Goal: Task Accomplishment & Management: Complete application form

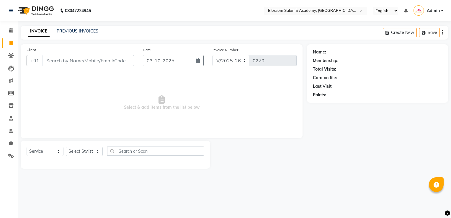
select select "8887"
select select "service"
click at [56, 60] on input "Client" at bounding box center [89, 60] width 92 height 11
click at [75, 62] on input "9867531513" at bounding box center [73, 60] width 61 height 11
type input "9867531513"
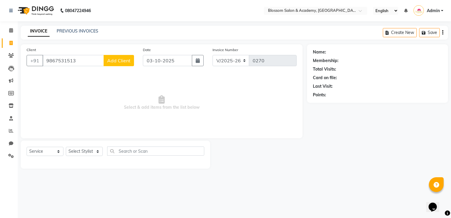
click at [116, 62] on span "Add Client" at bounding box center [118, 61] width 23 height 6
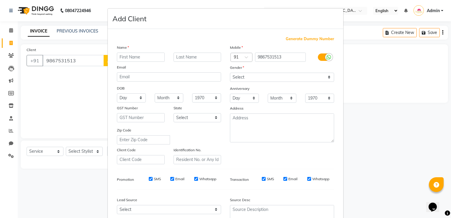
click at [92, 102] on ngb-modal-window "Add Client Generate Dummy Number Name Email DOB Day 01 02 03 04 05 06 07 08 09 …" at bounding box center [225, 109] width 451 height 218
click at [250, 76] on select "Select Male Female Other Prefer Not To Say" at bounding box center [282, 77] width 104 height 9
click at [354, 62] on ngb-modal-window "Add Client Generate Dummy Number Name Email DOB Day 01 02 03 04 05 06 07 08 09 …" at bounding box center [225, 109] width 451 height 218
click at [91, 59] on ngb-modal-window "Add Client Generate Dummy Number Name Email DOB Day 01 02 03 04 05 06 07 08 09 …" at bounding box center [225, 109] width 451 height 218
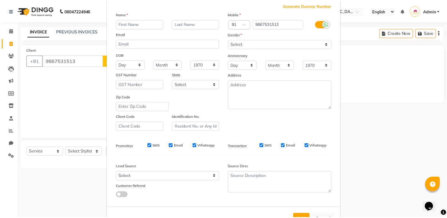
scroll to position [57, 0]
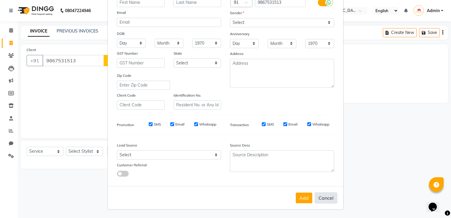
click at [324, 196] on button "Cancel" at bounding box center [326, 197] width 23 height 11
select select
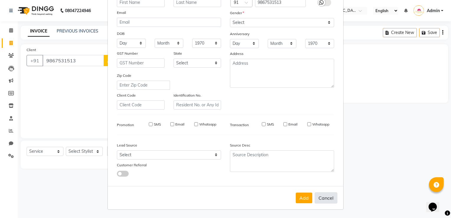
select select
checkbox input "false"
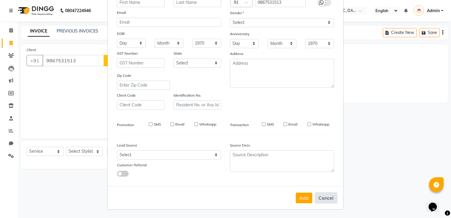
checkbox input "false"
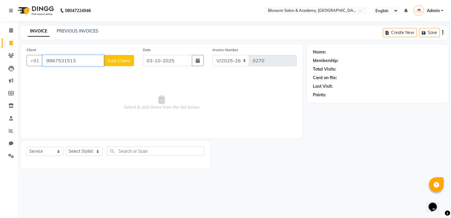
click at [84, 61] on input "9867531513" at bounding box center [73, 60] width 61 height 11
type input "9"
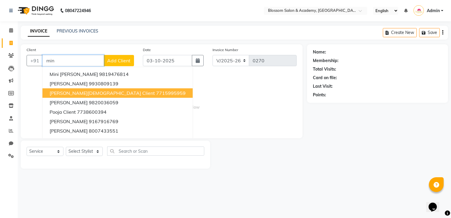
click at [156, 94] on ngb-highlight "7715995959" at bounding box center [171, 93] width 30 height 6
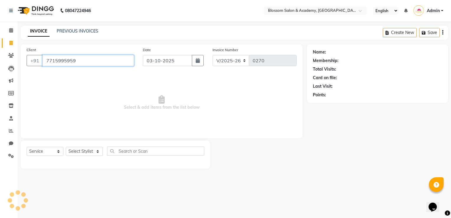
type input "7715995959"
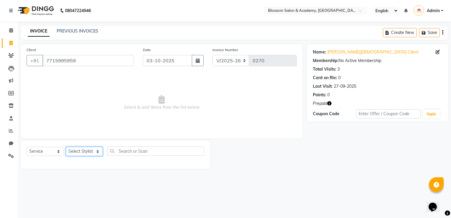
click at [89, 155] on select "Select Stylist [PERSON_NAME] [PERSON_NAME] [PERSON_NAME] [PERSON_NAME] BARBHIYA…" at bounding box center [84, 151] width 37 height 9
click at [146, 127] on span "Select & add items from the list below" at bounding box center [162, 102] width 270 height 59
click at [74, 32] on link "PREVIOUS INVOICES" at bounding box center [78, 30] width 42 height 5
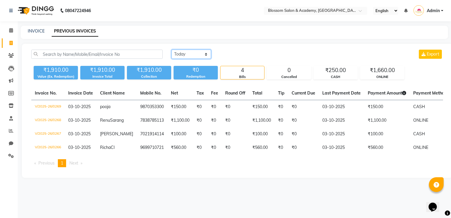
click at [203, 54] on select "Today Yesterday Custom Range" at bounding box center [192, 54] width 40 height 9
select select "range"
click at [172, 50] on select "Today Yesterday Custom Range" at bounding box center [192, 54] width 40 height 9
click at [204, 55] on select "Today Yesterday Custom Range" at bounding box center [194, 54] width 44 height 9
click at [247, 53] on input "03-10-2025" at bounding box center [239, 54] width 41 height 8
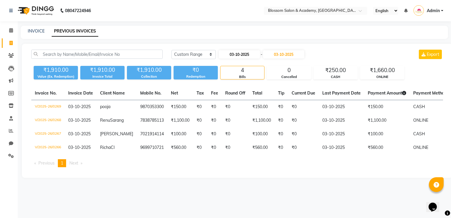
select select "10"
select select "2025"
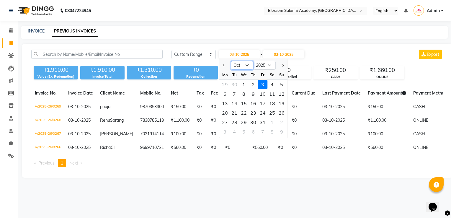
click at [246, 65] on select "Jan Feb Mar Apr May Jun Jul Aug Sep Oct Nov Dec" at bounding box center [242, 65] width 22 height 9
select select "9"
click at [231, 61] on select "Jan Feb Mar Apr May Jun Jul Aug Sep Oct Nov Dec" at bounding box center [242, 65] width 22 height 9
click at [266, 113] on div "26" at bounding box center [262, 112] width 9 height 9
type input "26-09-2025"
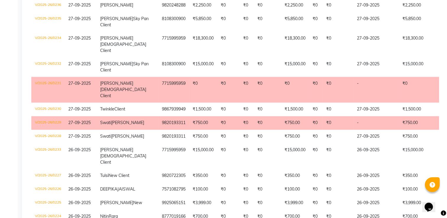
scroll to position [591, 0]
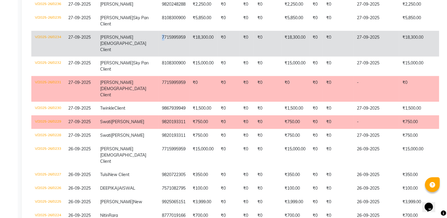
click at [158, 56] on td "7715995959" at bounding box center [173, 44] width 31 height 26
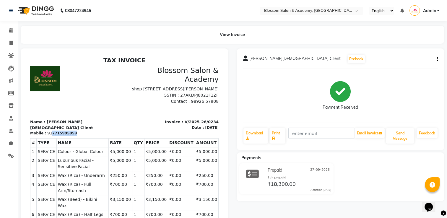
drag, startPoint x: 49, startPoint y: 139, endPoint x: 86, endPoint y: 140, distance: 37.2
click at [86, 136] on div "Mobile : 917715995959" at bounding box center [75, 133] width 91 height 5
copy div "7715995959"
click at [11, 44] on icon at bounding box center [10, 43] width 3 height 4
select select "service"
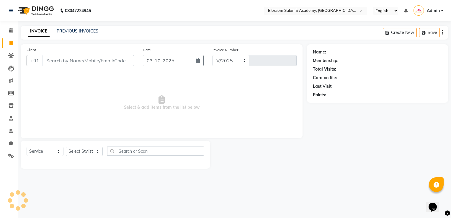
select select "8887"
type input "0270"
click at [65, 60] on input "Client" at bounding box center [89, 60] width 92 height 11
type input "7715995959"
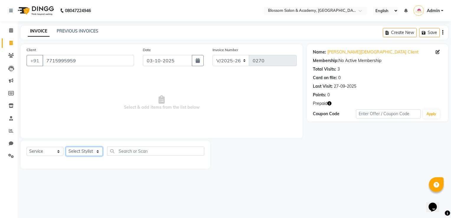
click at [84, 154] on select "Select Stylist [PERSON_NAME] [PERSON_NAME] [PERSON_NAME] [PERSON_NAME] BARBHIYA…" at bounding box center [84, 151] width 37 height 9
select select "89743"
click at [66, 147] on select "Select Stylist [PERSON_NAME] [PERSON_NAME] [PERSON_NAME] [PERSON_NAME] BARBHIYA…" at bounding box center [84, 151] width 37 height 9
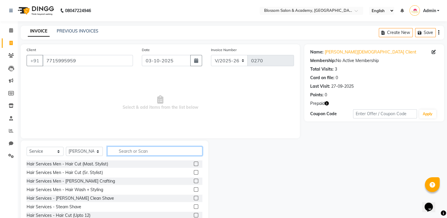
click at [128, 149] on input "text" at bounding box center [154, 151] width 95 height 9
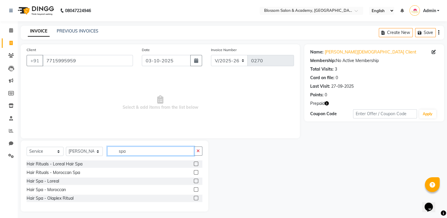
type input "spa"
click at [195, 173] on label at bounding box center [196, 172] width 4 height 4
click at [195, 173] on input "checkbox" at bounding box center [196, 173] width 4 height 4
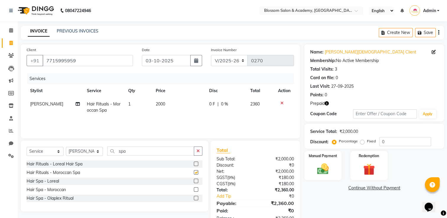
checkbox input "false"
click at [163, 104] on span "2000" at bounding box center [160, 103] width 9 height 5
select select "89743"
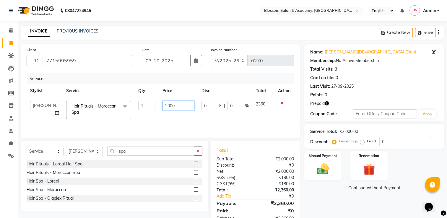
click at [177, 105] on input "2000" at bounding box center [178, 105] width 32 height 9
type input "2"
type input "3200"
click at [438, 32] on icon "button" at bounding box center [438, 32] width 1 height 0
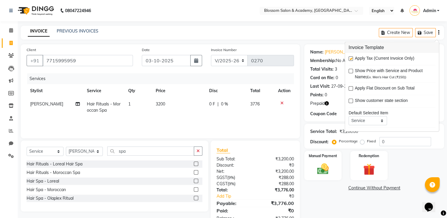
click at [350, 58] on label at bounding box center [351, 58] width 4 height 4
click at [350, 58] on input "checkbox" at bounding box center [351, 59] width 4 height 4
checkbox input "false"
click at [367, 167] on img at bounding box center [369, 169] width 20 height 15
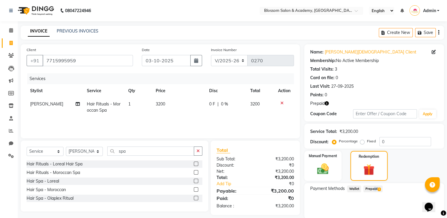
click at [372, 190] on span "Prepaid 1" at bounding box center [372, 189] width 19 height 7
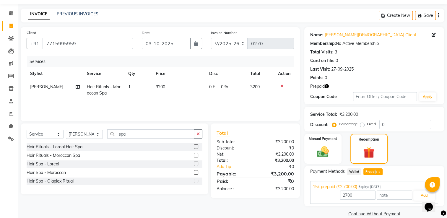
scroll to position [26, 0]
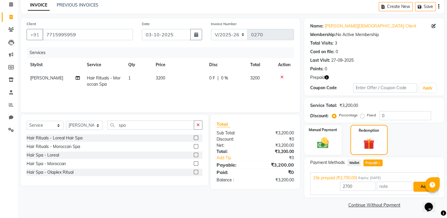
click at [422, 188] on button "Add" at bounding box center [424, 187] width 22 height 10
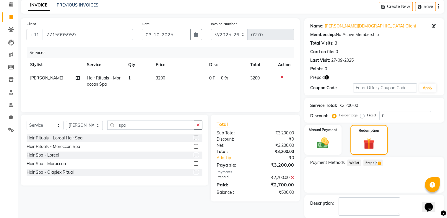
scroll to position [54, 0]
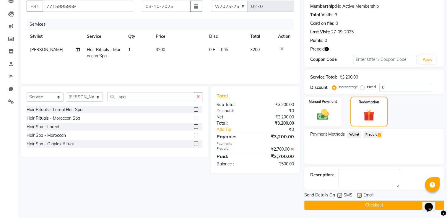
click at [340, 196] on label at bounding box center [339, 195] width 4 height 4
click at [340, 196] on input "checkbox" at bounding box center [339, 196] width 4 height 4
checkbox input "false"
click at [362, 195] on div "Email" at bounding box center [367, 195] width 21 height 7
click at [321, 112] on img at bounding box center [323, 115] width 20 height 14
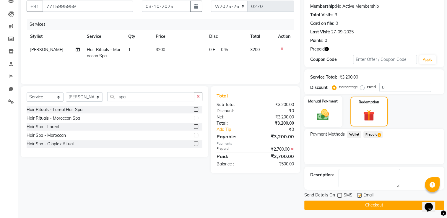
scroll to position [54, 0]
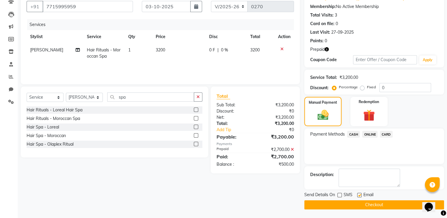
click at [352, 133] on span "CASH" at bounding box center [353, 134] width 13 height 7
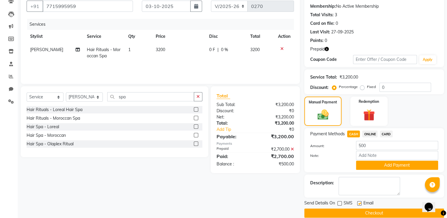
click at [368, 135] on span "ONLINE" at bounding box center [369, 134] width 15 height 7
click at [386, 166] on button "Add Payment" at bounding box center [397, 165] width 82 height 9
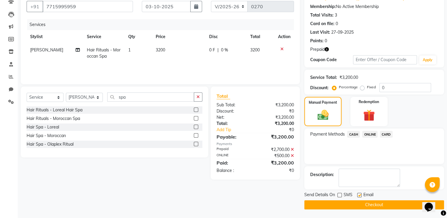
click at [359, 195] on label at bounding box center [359, 195] width 4 height 4
click at [359, 195] on input "checkbox" at bounding box center [359, 195] width 4 height 4
checkbox input "false"
click at [367, 206] on button "Checkout" at bounding box center [374, 204] width 140 height 9
